Goal: Information Seeking & Learning: Learn about a topic

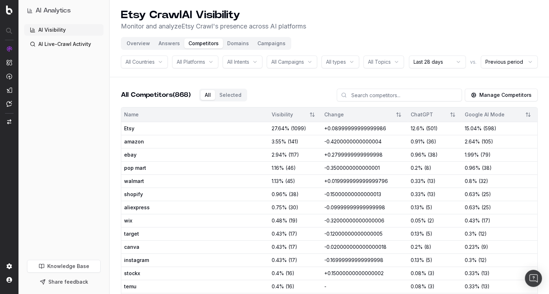
click at [164, 41] on button "Answers" at bounding box center [169, 43] width 30 height 10
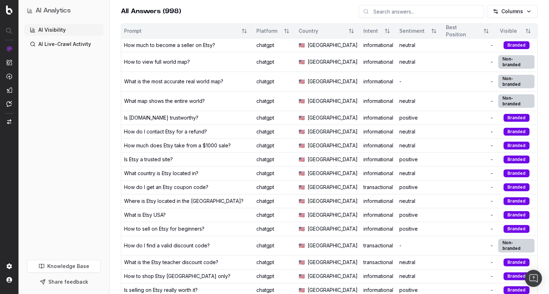
scroll to position [84, 0]
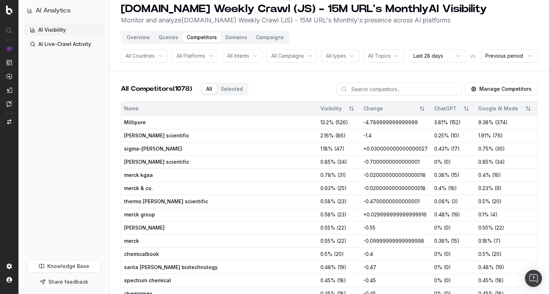
scroll to position [7, 0]
